Goal: Find specific page/section: Find specific page/section

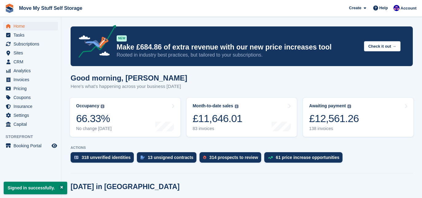
scroll to position [177, 0]
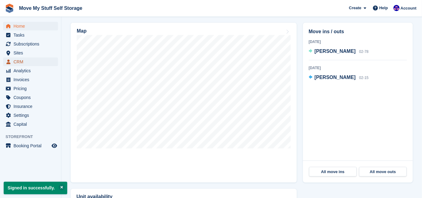
click at [37, 61] on span "CRM" at bounding box center [32, 61] width 37 height 9
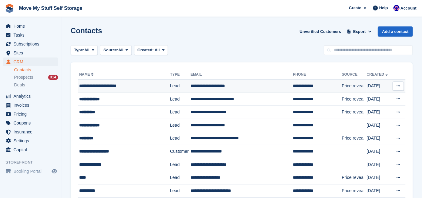
click at [159, 88] on div "**********" at bounding box center [120, 86] width 83 height 6
